Goal: Check status: Check status

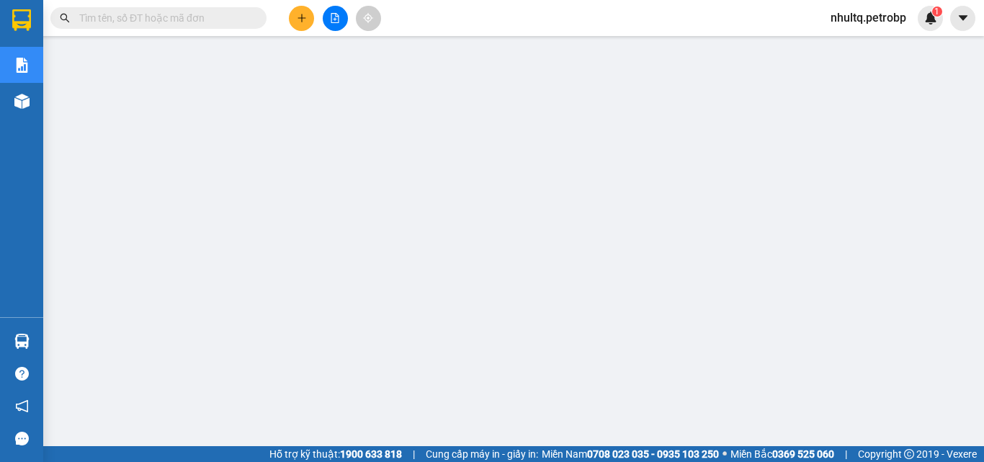
click at [148, 18] on input "text" at bounding box center [164, 18] width 170 height 16
paste input "78ADV2508070085"
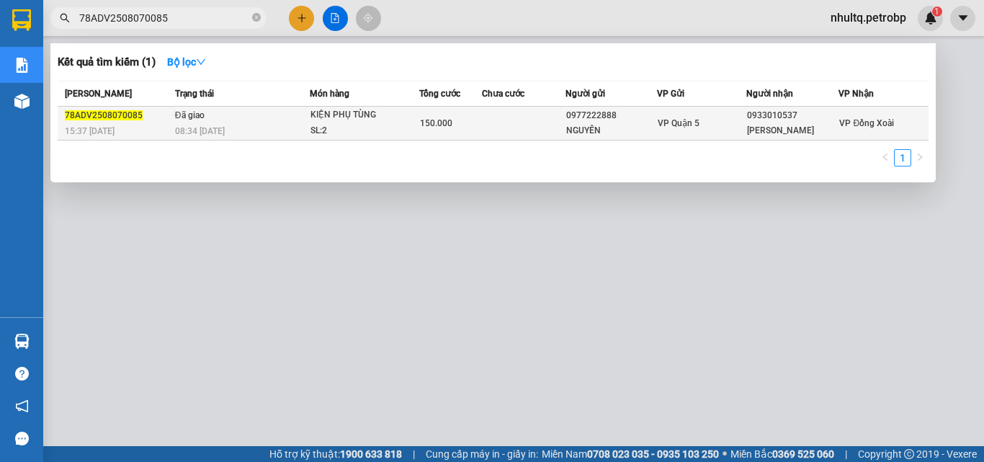
type input "78ADV2508070085"
click at [108, 128] on span "15:37 - 07/08" at bounding box center [90, 131] width 50 height 10
click at [109, 120] on span "78ADV2508070085" at bounding box center [104, 115] width 78 height 10
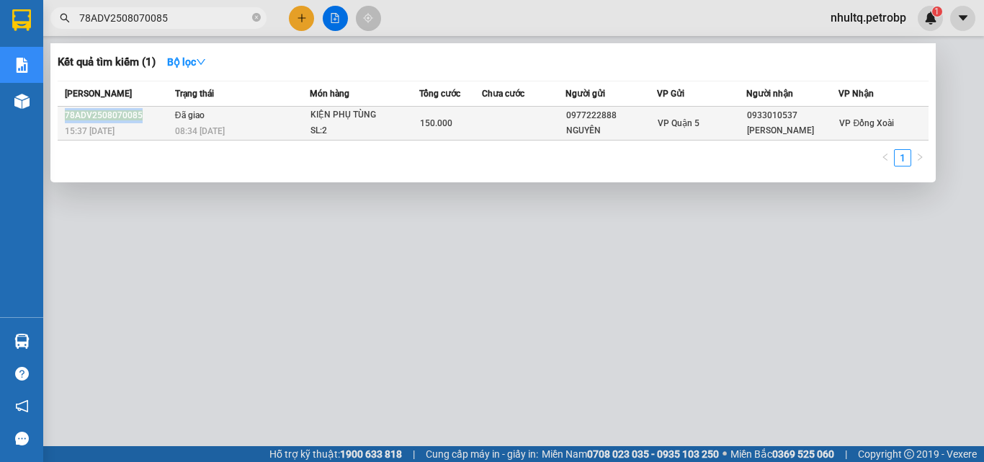
click at [112, 120] on span "78ADV2508070085" at bounding box center [104, 115] width 78 height 10
click at [86, 112] on span "78ADV2508070085" at bounding box center [104, 115] width 78 height 10
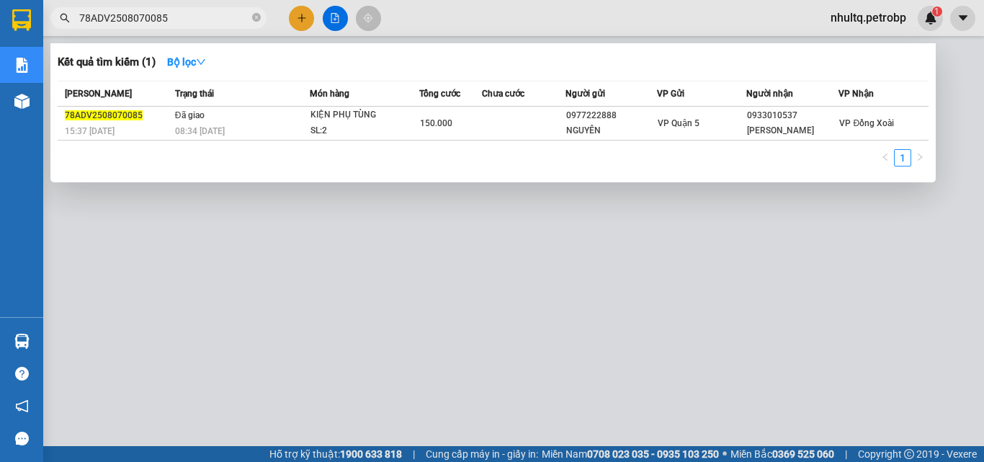
click at [109, 21] on input "78ADV2508070085" at bounding box center [164, 18] width 170 height 16
click at [253, 20] on icon "close-circle" at bounding box center [256, 17] width 9 height 9
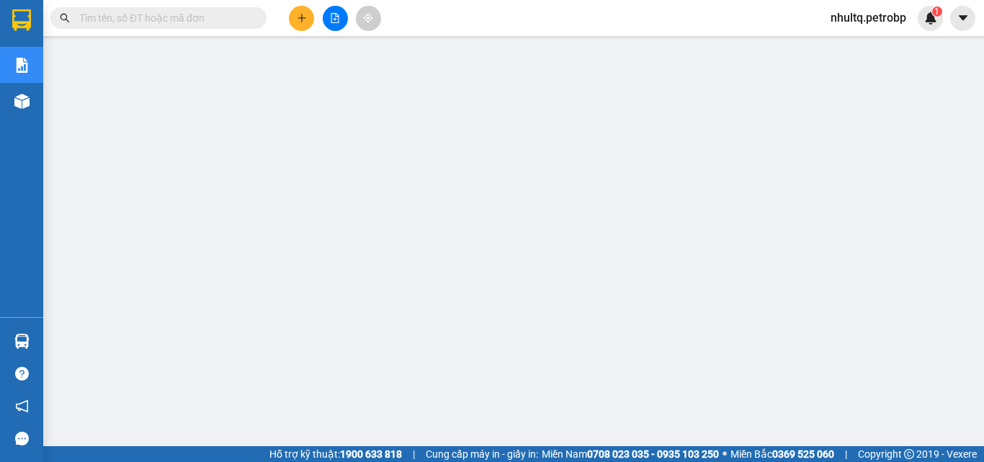
click at [193, 20] on input "text" at bounding box center [164, 18] width 170 height 16
paste input "BT2508070049"
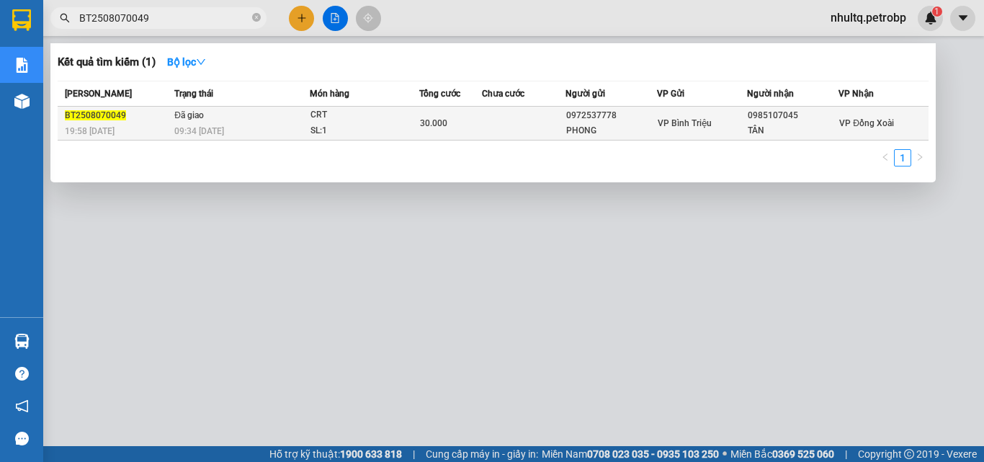
type input "BT2508070049"
click at [86, 117] on span "BT2508070049" at bounding box center [95, 115] width 61 height 10
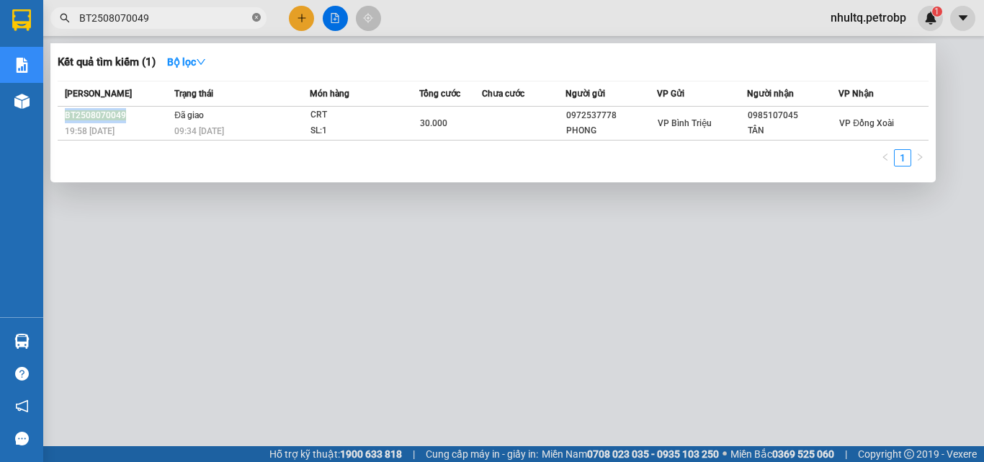
click at [257, 17] on icon "close-circle" at bounding box center [256, 17] width 9 height 9
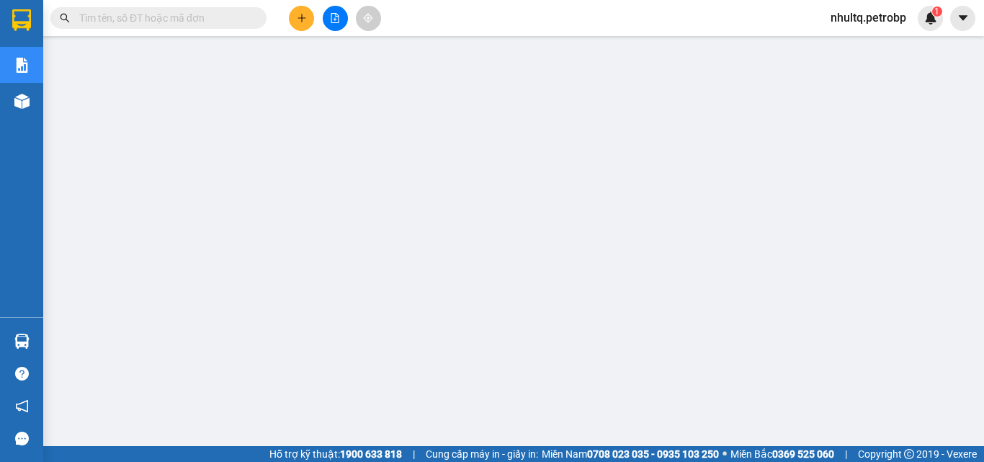
click at [146, 27] on span at bounding box center [158, 18] width 216 height 22
click at [139, 14] on input "text" at bounding box center [164, 18] width 170 height 16
paste input "QL132508070014"
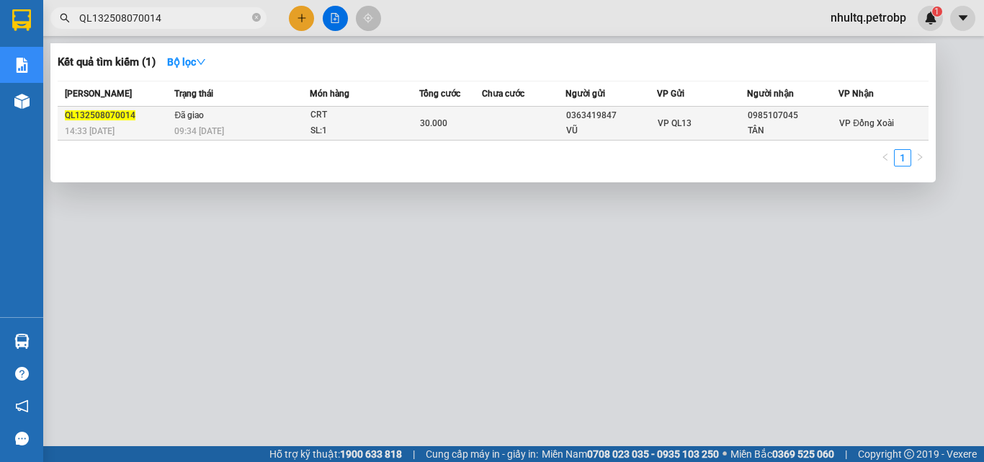
type input "QL132508070014"
click at [97, 115] on span "QL132508070014" at bounding box center [100, 115] width 71 height 10
click at [68, 110] on span "QL132508070014" at bounding box center [100, 115] width 71 height 10
click at [66, 107] on td "QL132508070014 14:33 - 07/08" at bounding box center [114, 124] width 113 height 34
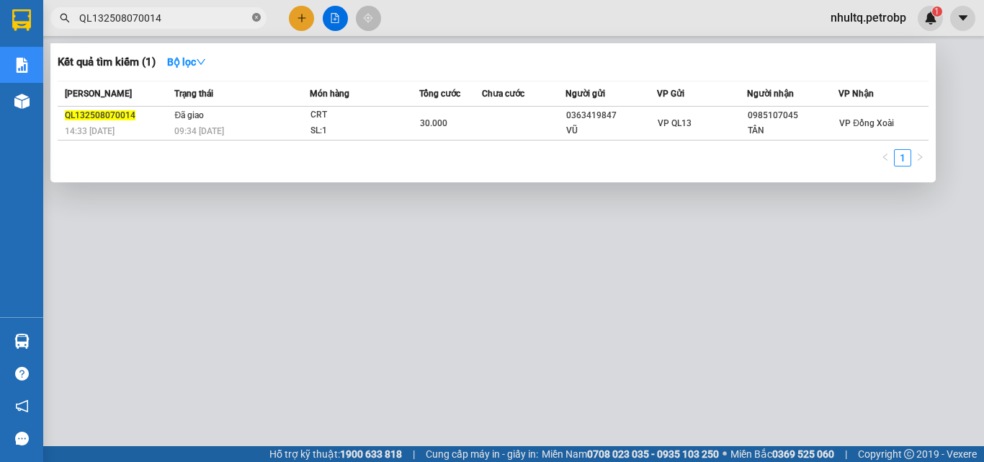
click at [254, 17] on icon "close-circle" at bounding box center [256, 17] width 9 height 9
